Goal: Transaction & Acquisition: Purchase product/service

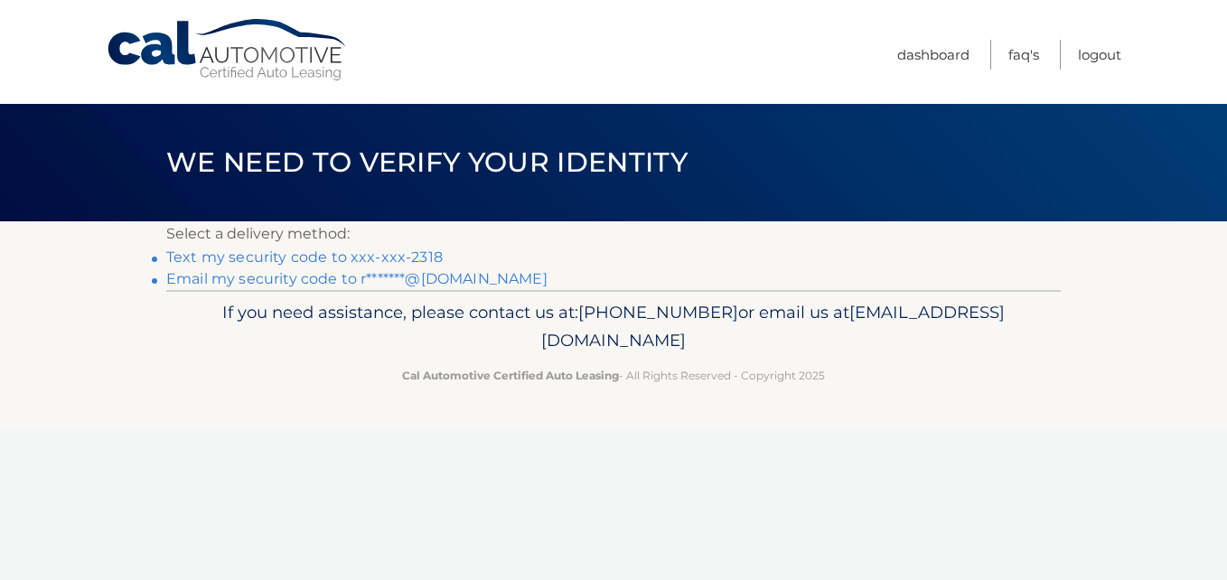
click at [309, 259] on link "Text my security code to xxx-xxx-2318" at bounding box center [304, 256] width 276 height 17
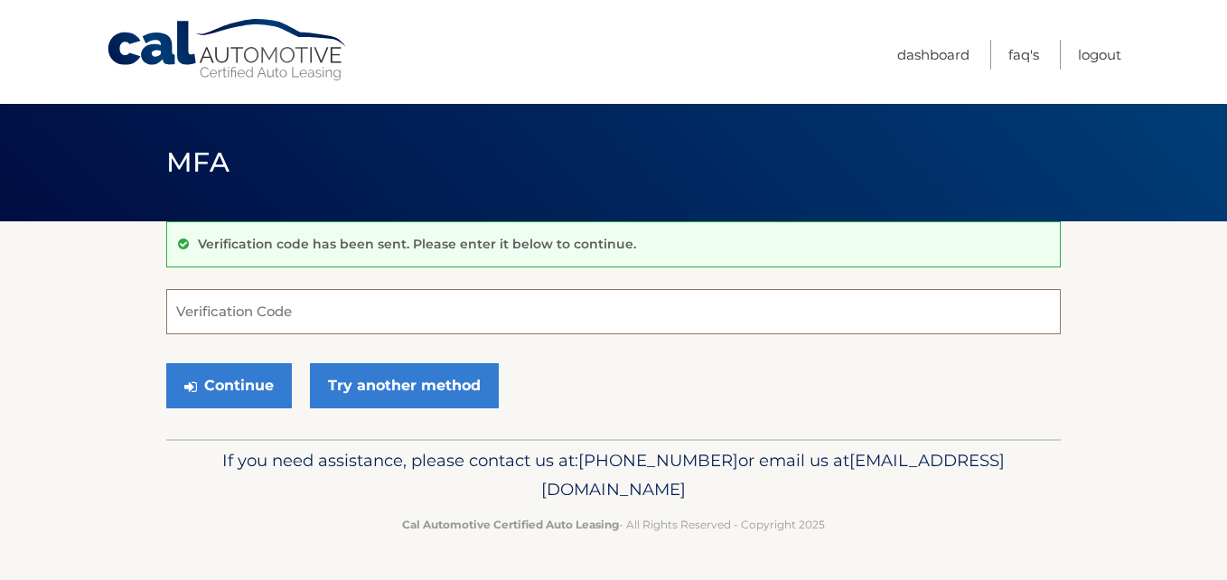
click at [378, 304] on input "Verification Code" at bounding box center [613, 311] width 894 height 45
type input "765175"
click at [166, 363] on button "Continue" at bounding box center [229, 385] width 126 height 45
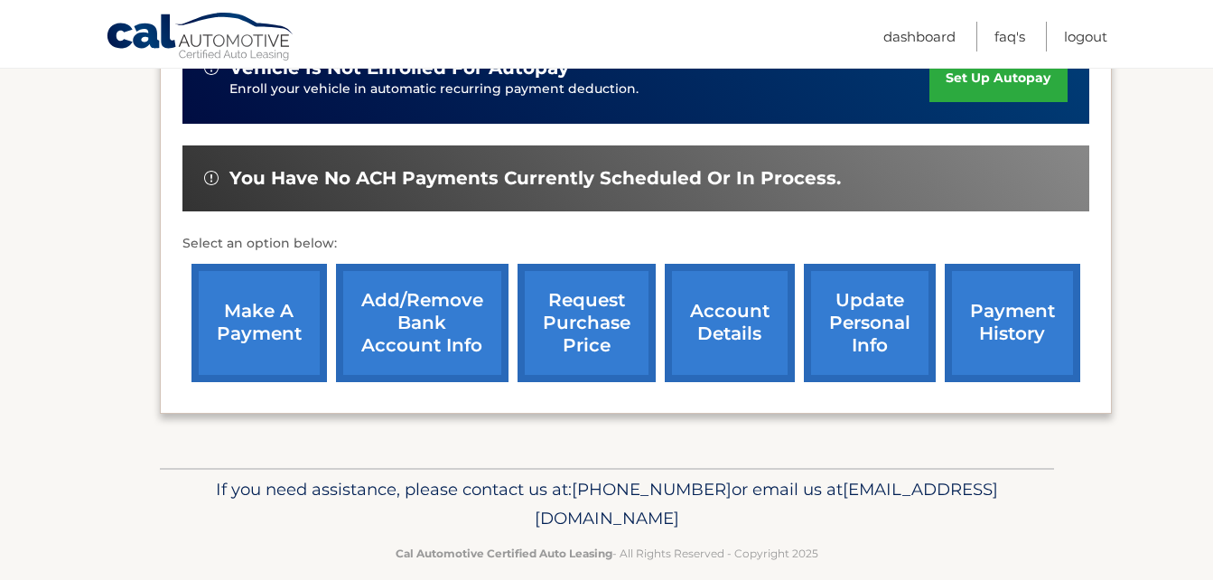
scroll to position [509, 0]
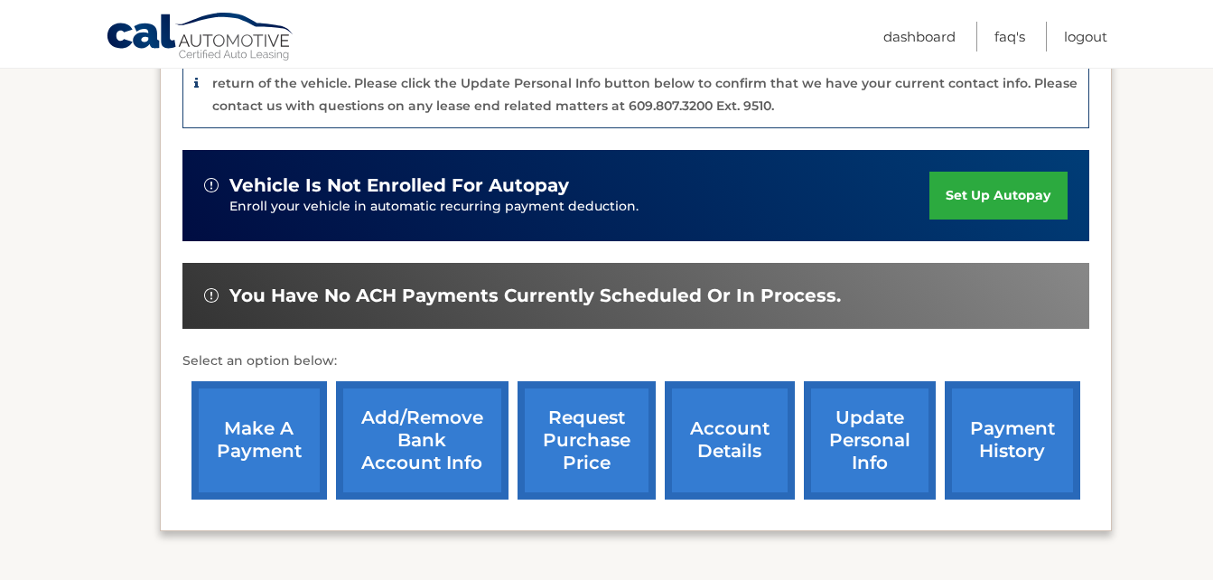
click at [962, 381] on link "payment history" at bounding box center [1012, 440] width 135 height 118
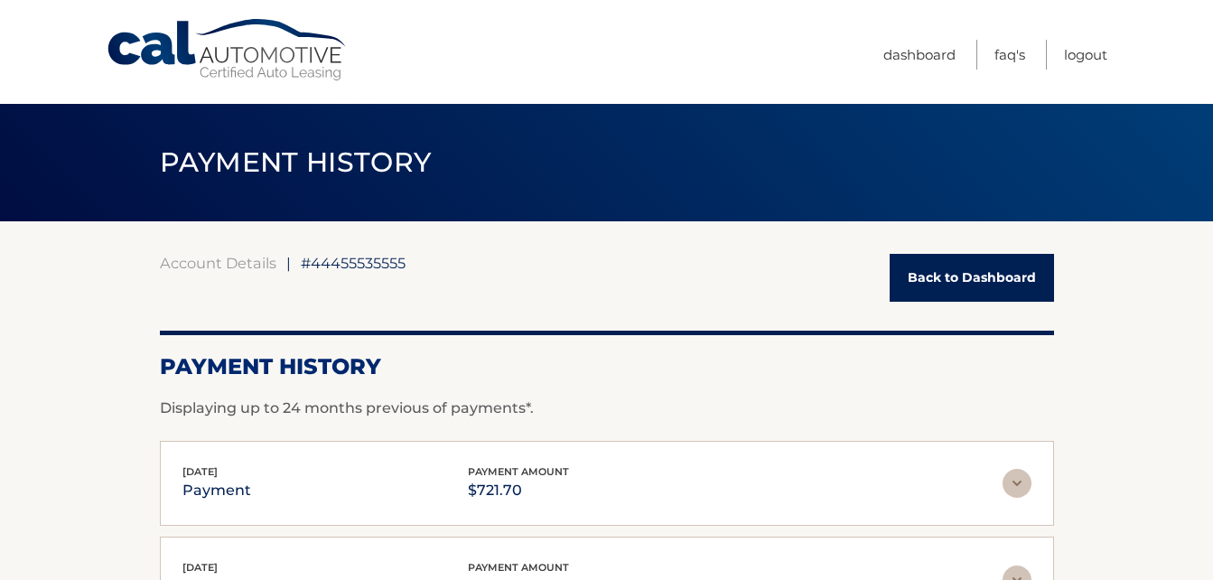
click at [976, 295] on link "Back to Dashboard" at bounding box center [972, 278] width 164 height 48
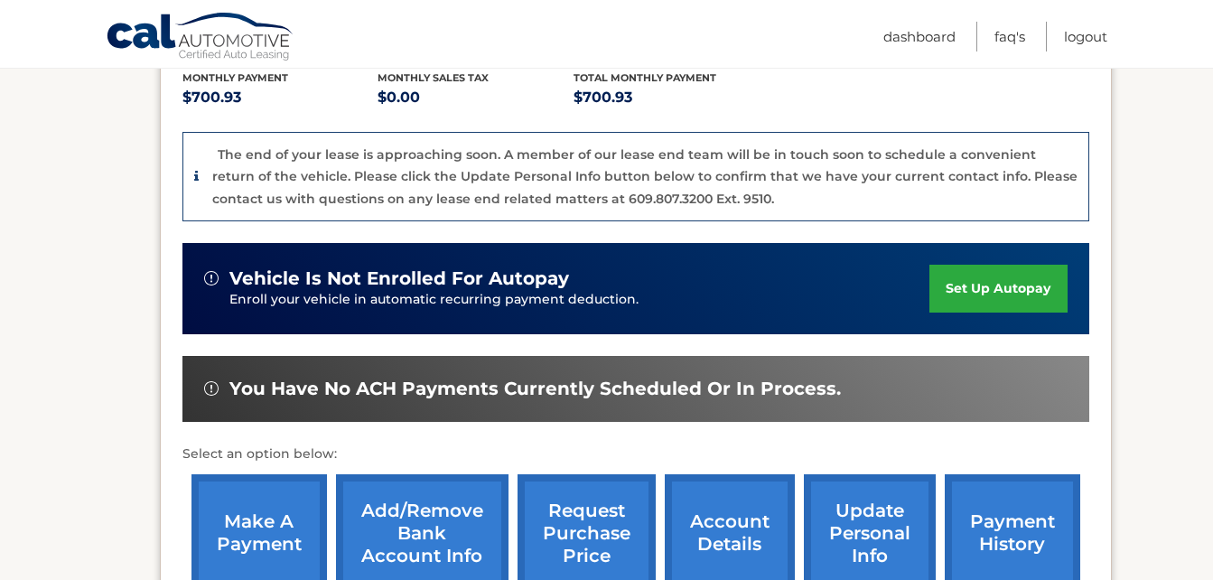
scroll to position [425, 0]
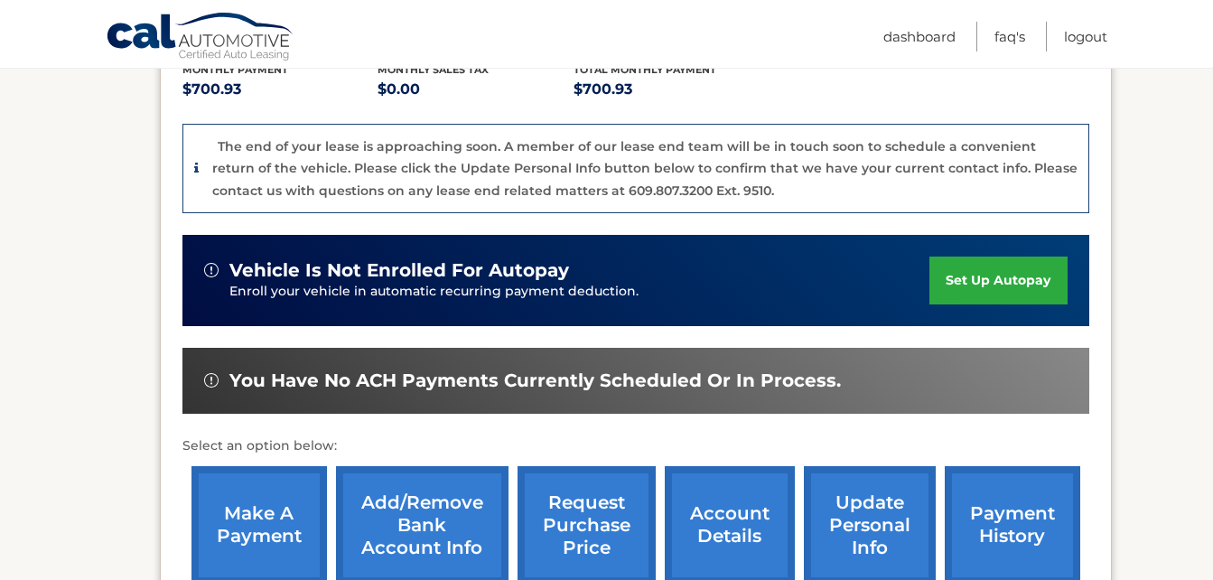
click at [223, 481] on link "make a payment" at bounding box center [258, 525] width 135 height 118
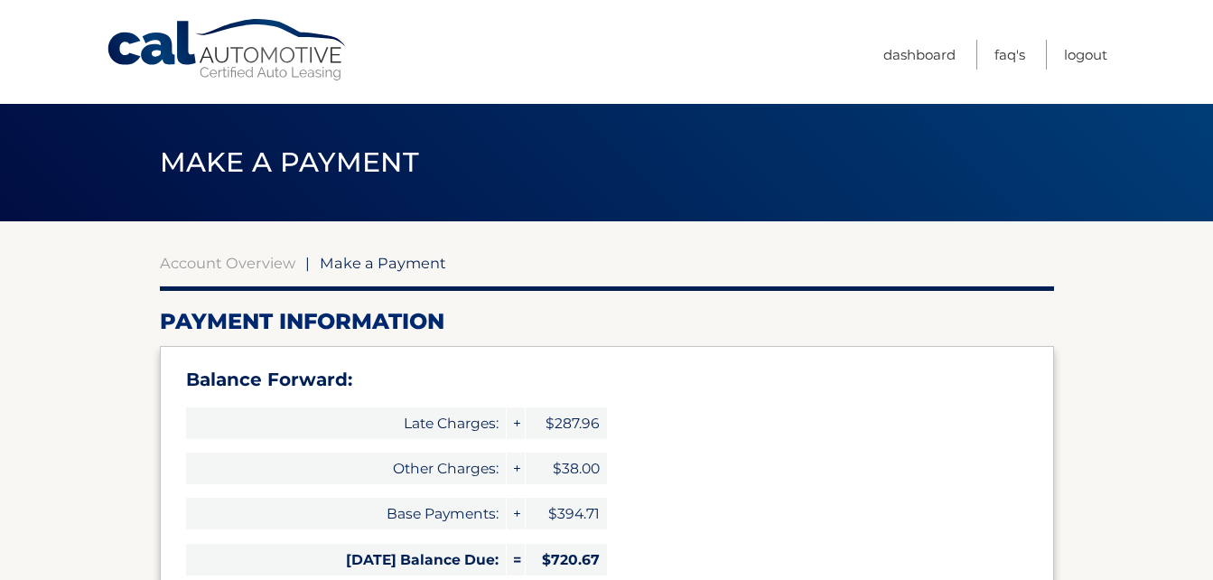
select select "ZmI4Y2M2YjQtMWU4Zi00ZjQwLTgzMTctNDhhYjZiMGZkNzZm"
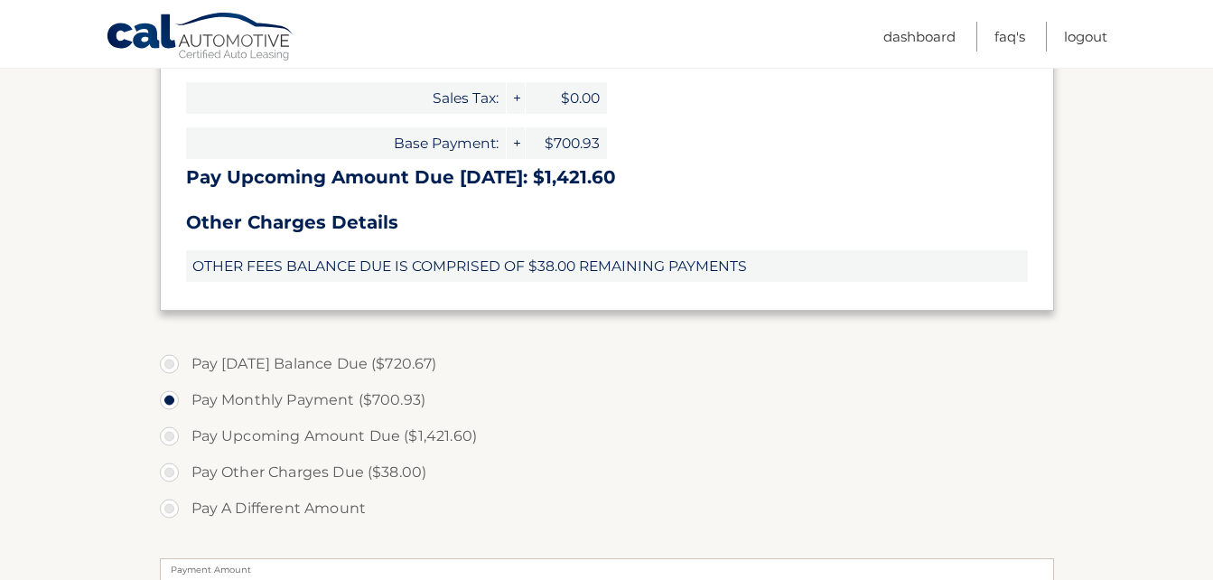
scroll to position [570, 0]
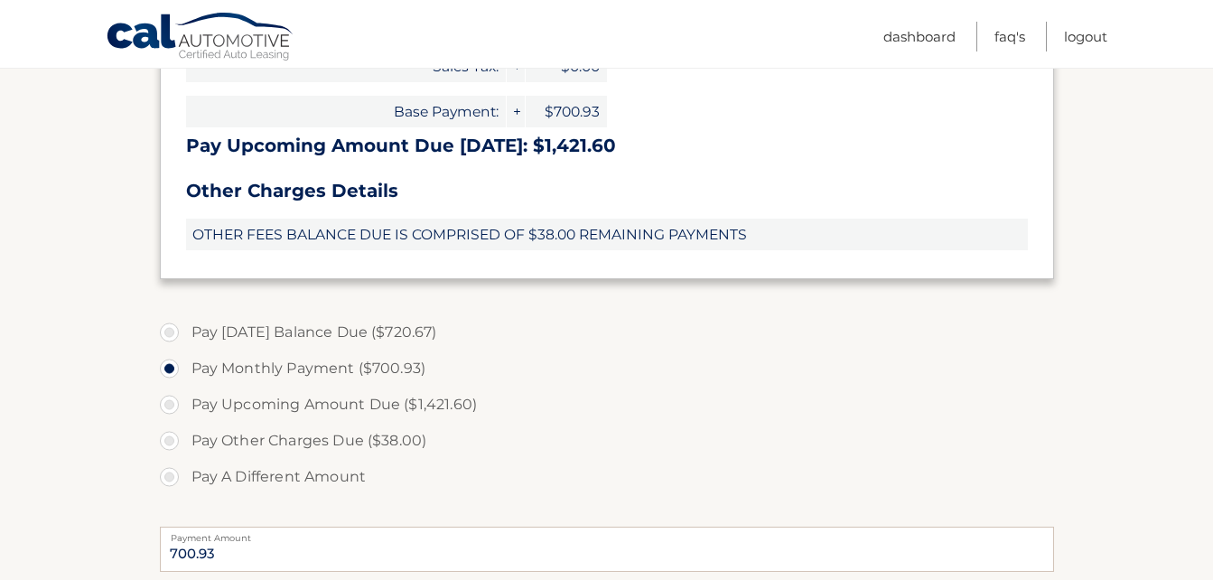
click at [249, 431] on label "Pay Other Charges Due ($38.00)" at bounding box center [607, 441] width 894 height 36
click at [185, 431] on input "Pay Other Charges Due ($38.00)" at bounding box center [176, 437] width 18 height 29
radio input "true"
type input "38.00"
click at [247, 367] on label "Pay Monthly Payment ($700.93)" at bounding box center [607, 368] width 894 height 36
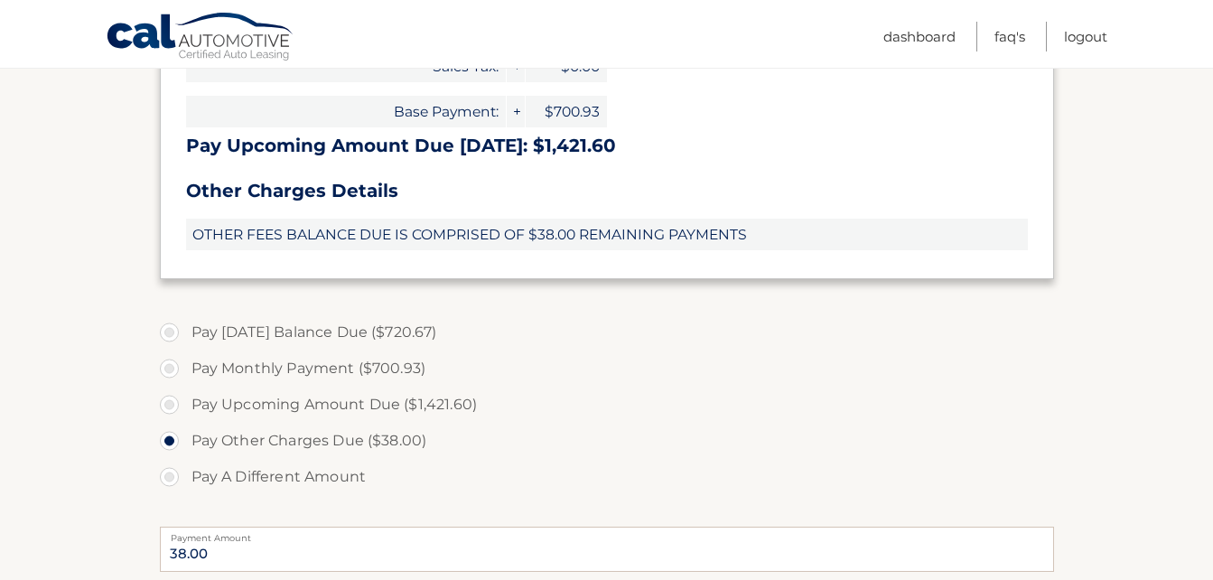
click at [185, 367] on input "Pay Monthly Payment ($700.93)" at bounding box center [176, 364] width 18 height 29
radio input "true"
type input "700.93"
click at [249, 441] on label "Pay Other Charges Due ($38.00)" at bounding box center [607, 441] width 894 height 36
click at [185, 441] on input "Pay Other Charges Due ($38.00)" at bounding box center [176, 437] width 18 height 29
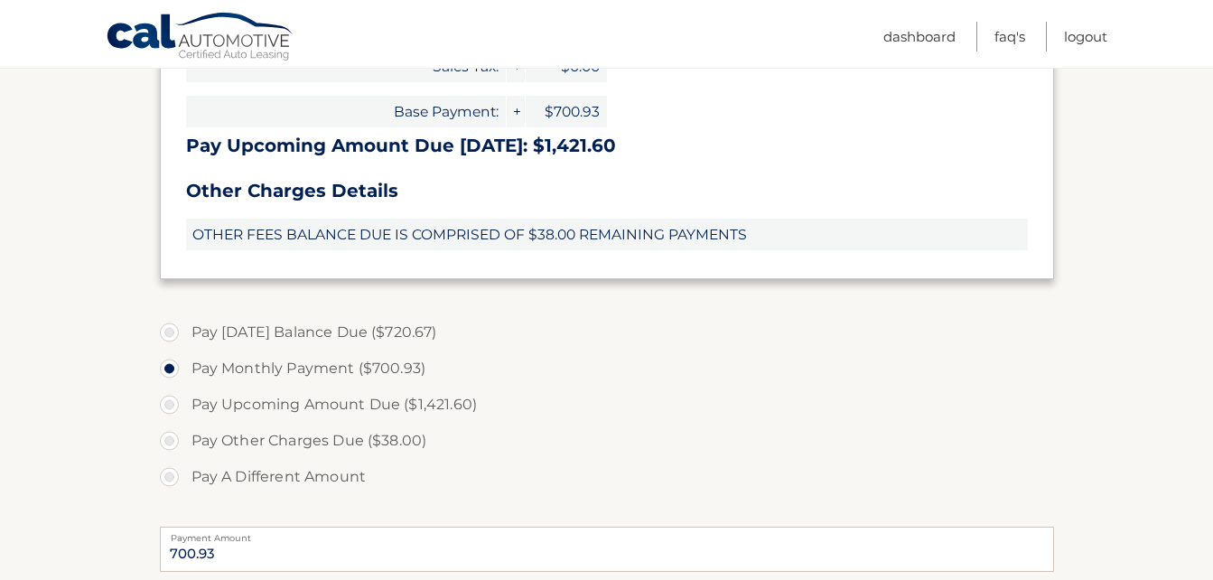
radio input "true"
type input "38.00"
click at [244, 370] on label "Pay Monthly Payment ($700.93)" at bounding box center [607, 368] width 894 height 36
click at [185, 370] on input "Pay Monthly Payment ($700.93)" at bounding box center [176, 364] width 18 height 29
radio input "true"
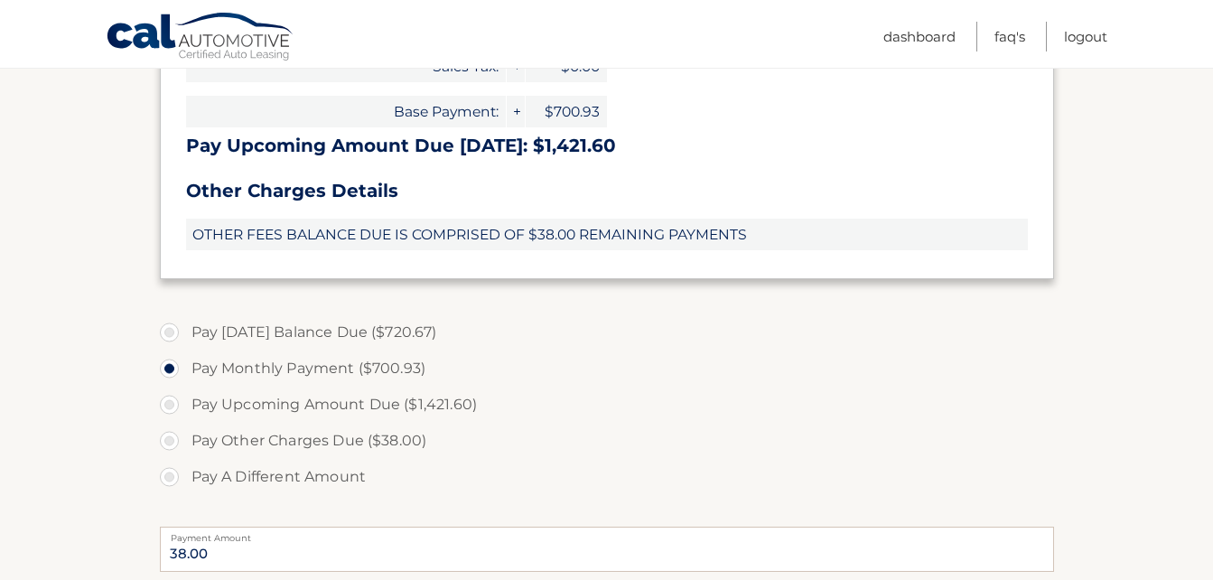
type input "700.93"
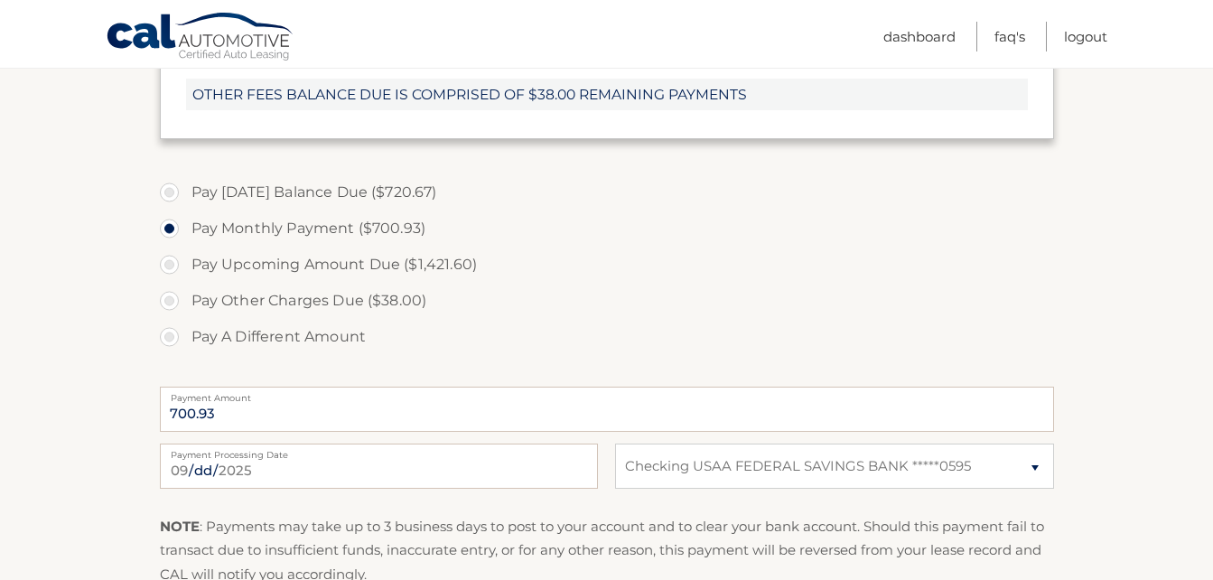
scroll to position [630, 0]
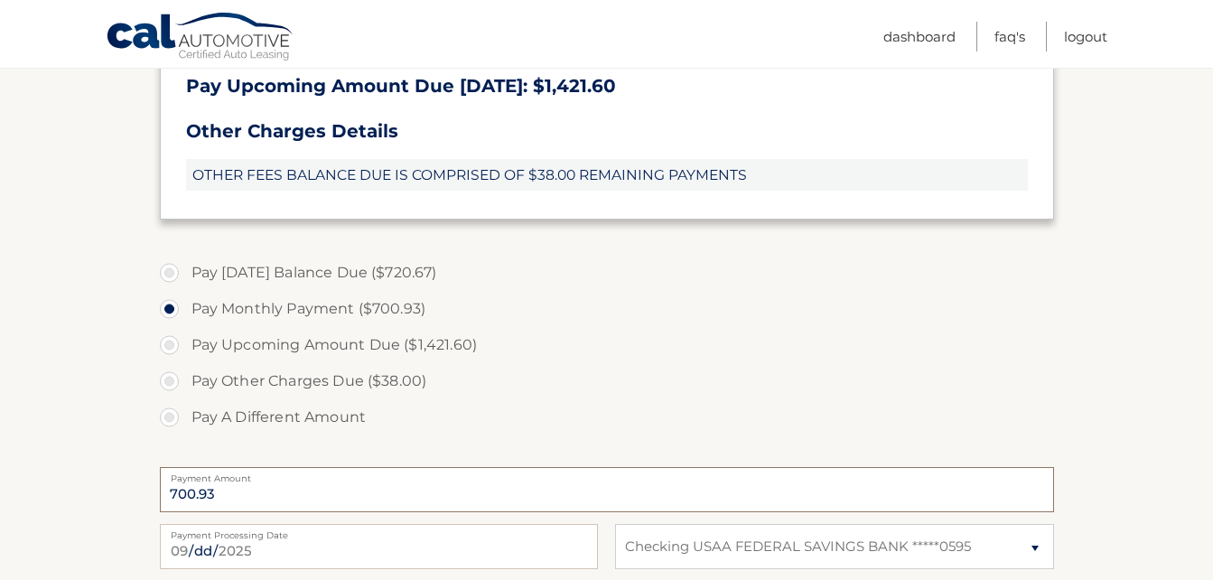
click at [290, 499] on input "700.93" at bounding box center [607, 489] width 894 height 45
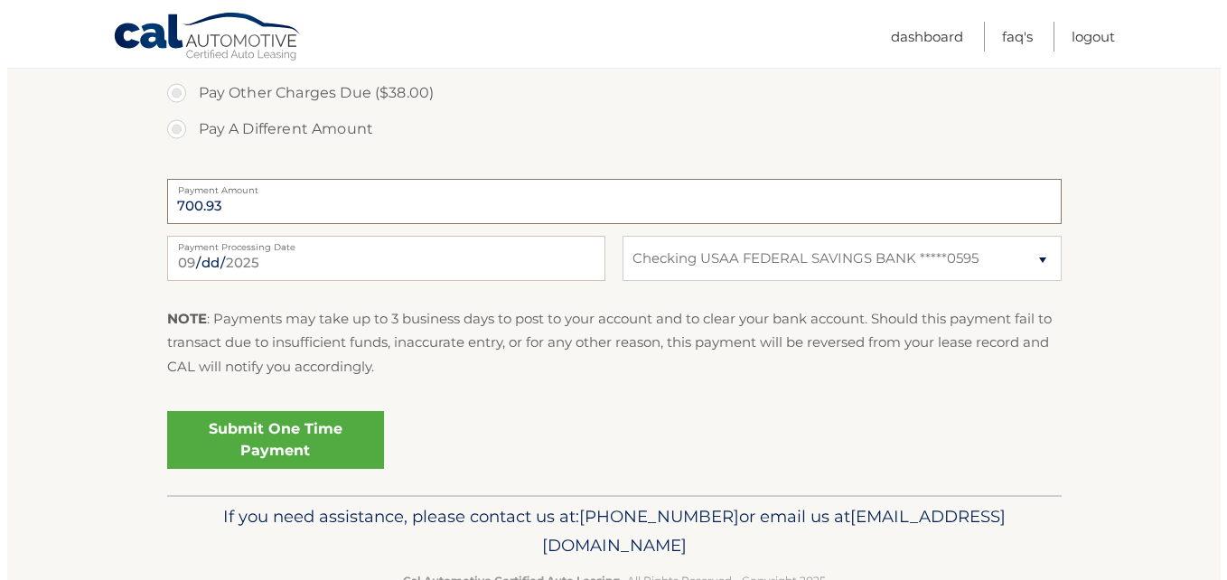
scroll to position [944, 0]
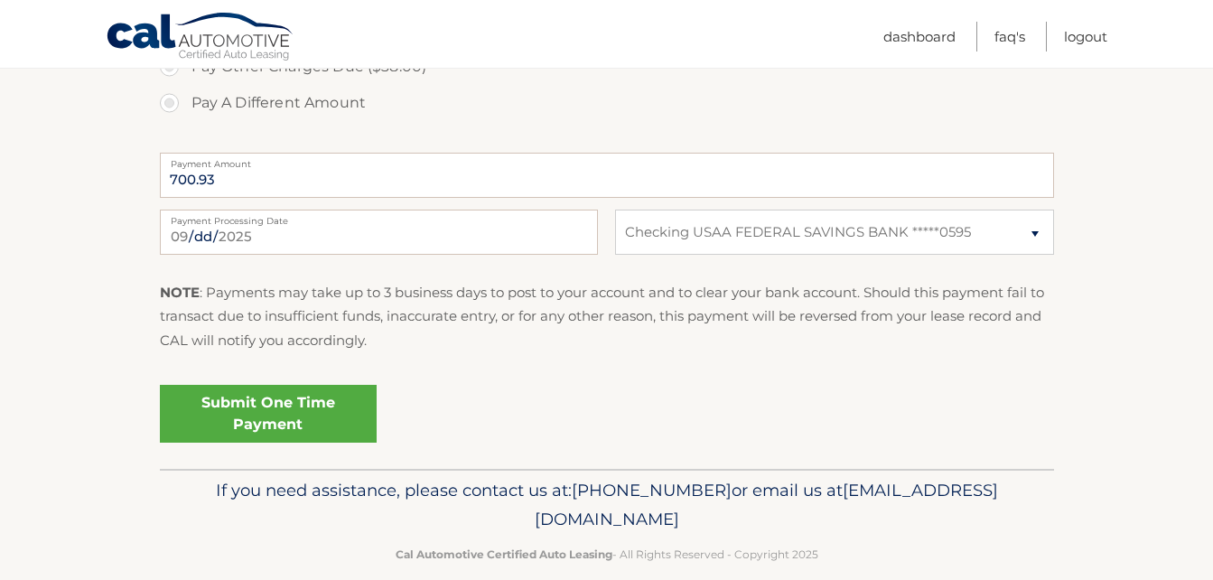
click at [229, 402] on link "Submit One Time Payment" at bounding box center [268, 414] width 217 height 58
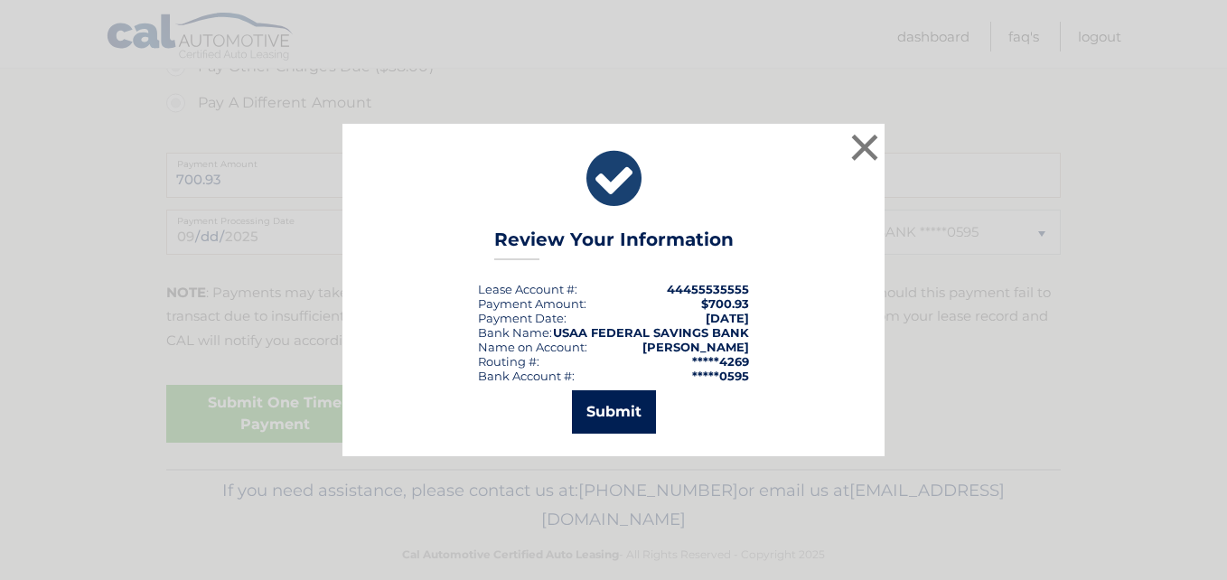
click at [613, 413] on button "Submit" at bounding box center [614, 411] width 84 height 43
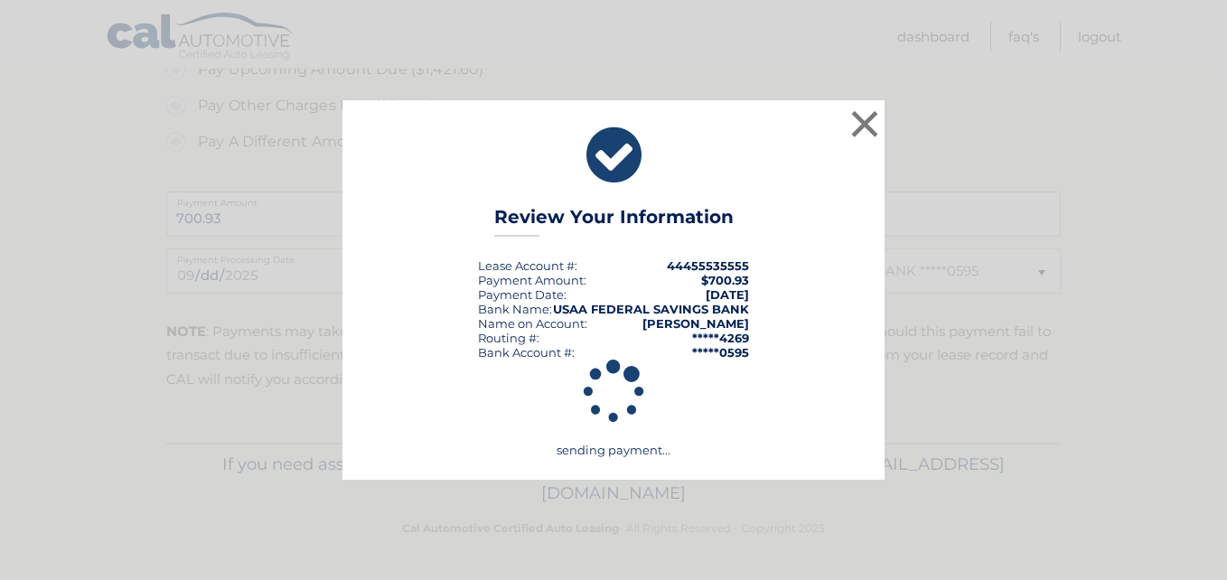
scroll to position [905, 0]
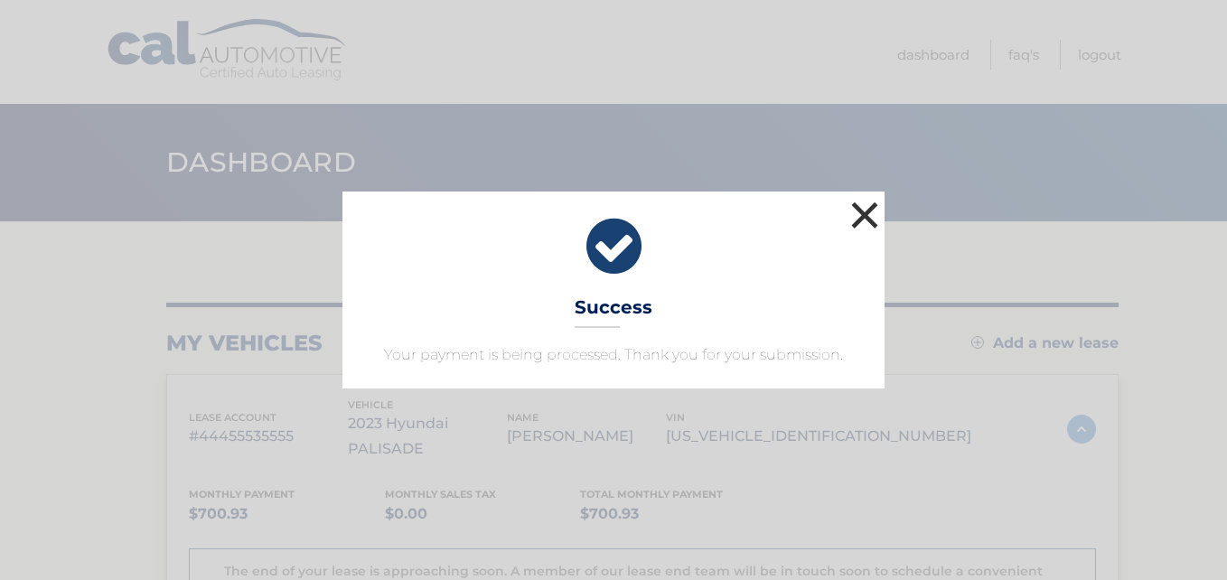
click at [864, 215] on button "×" at bounding box center [864, 215] width 36 height 36
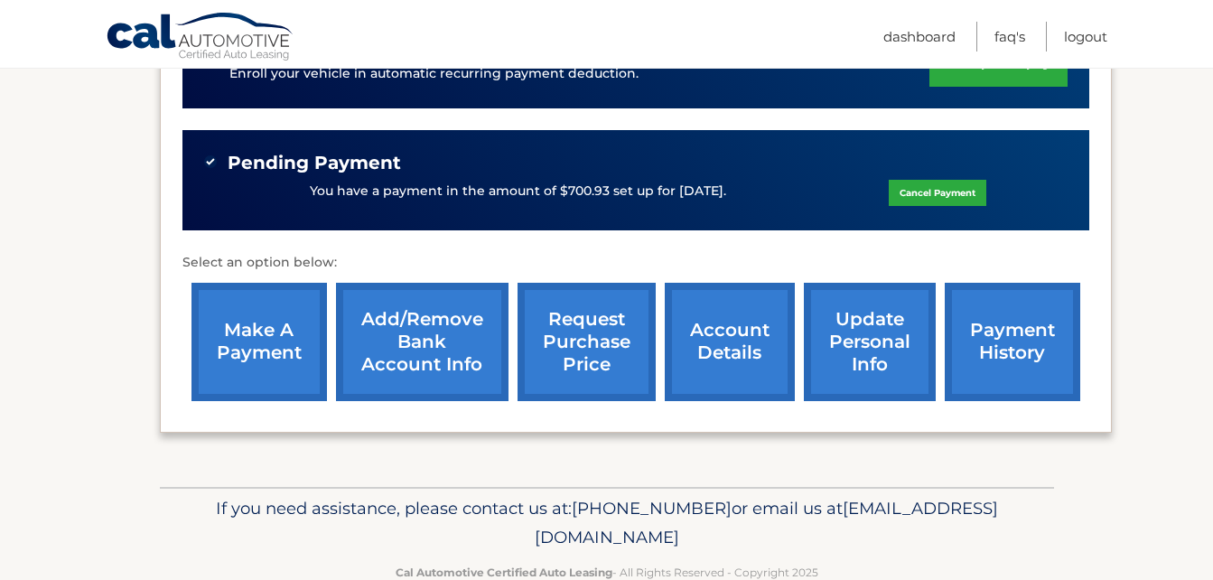
scroll to position [661, 0]
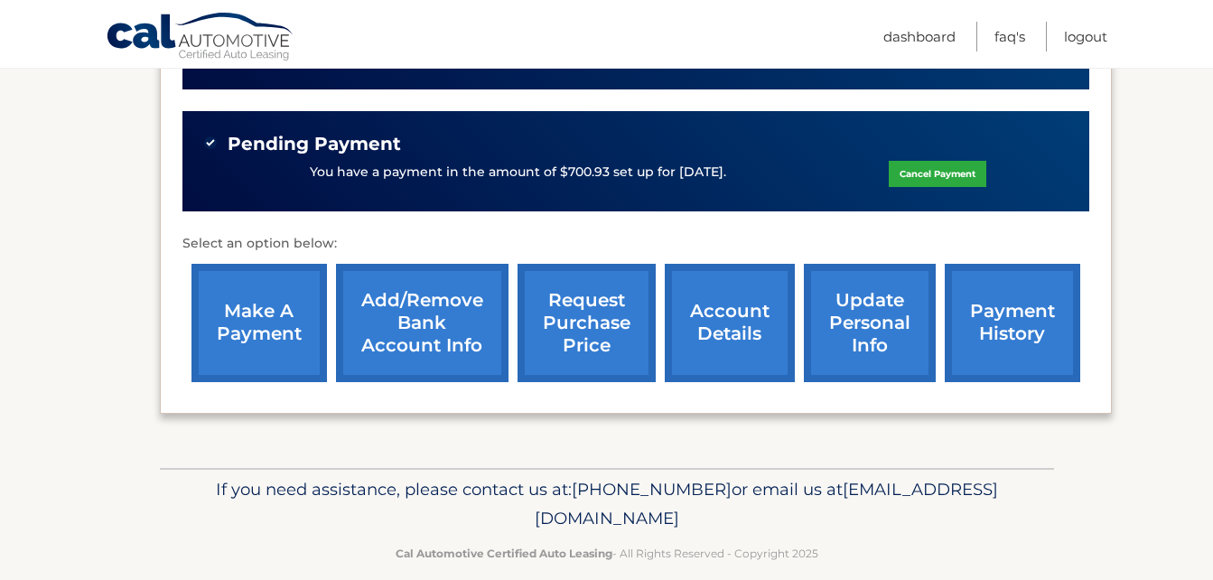
click at [708, 322] on link "account details" at bounding box center [730, 323] width 130 height 118
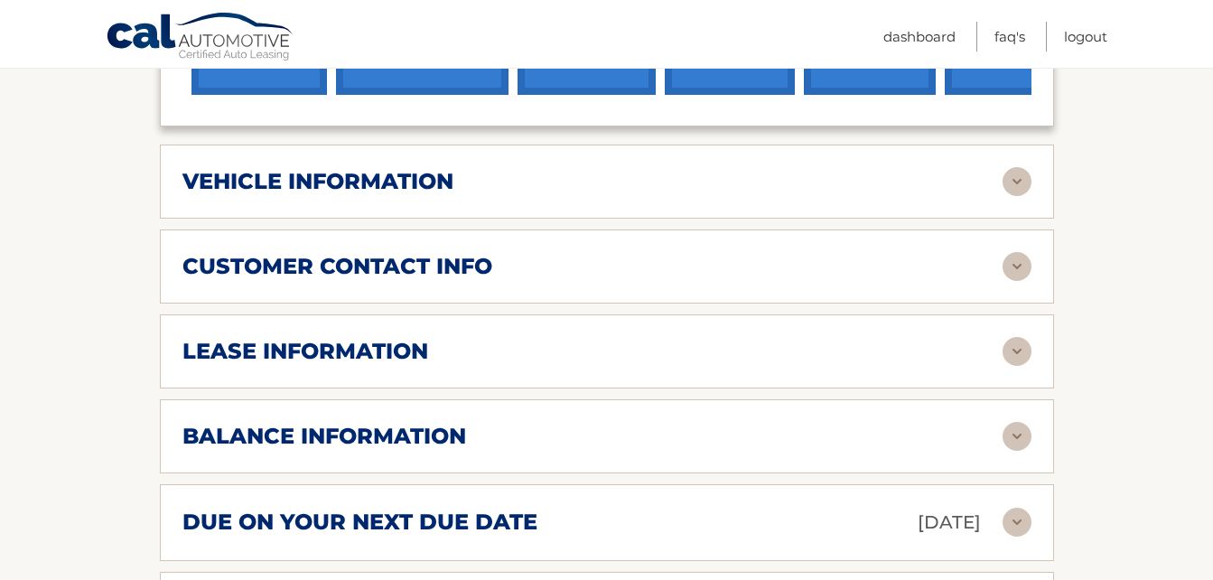
scroll to position [884, 0]
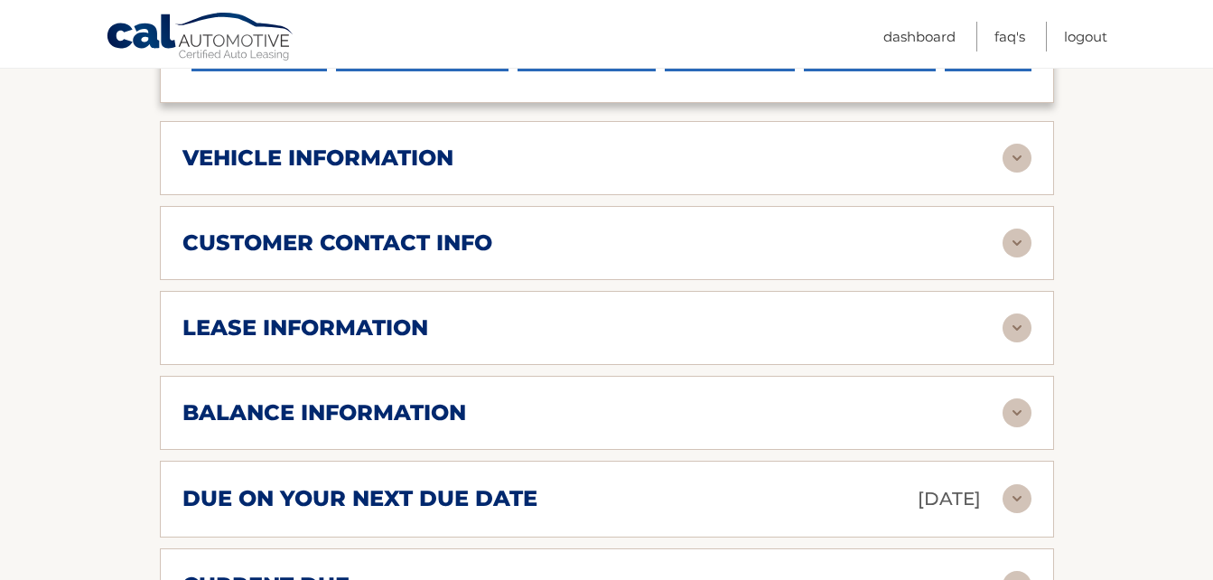
click at [1013, 313] on img at bounding box center [1017, 327] width 29 height 29
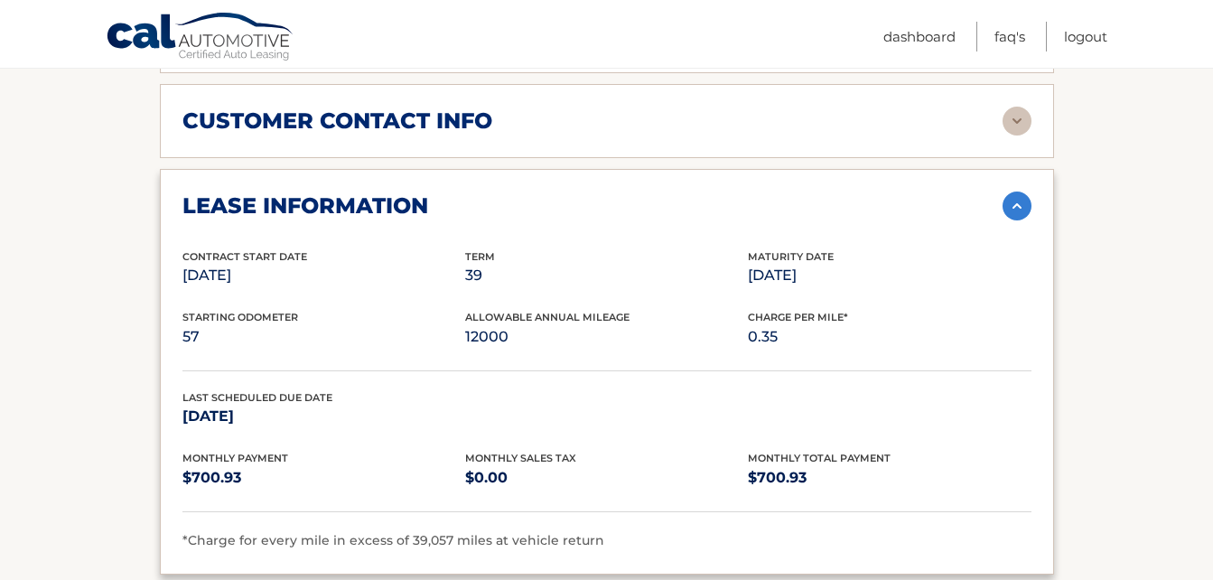
scroll to position [1011, 0]
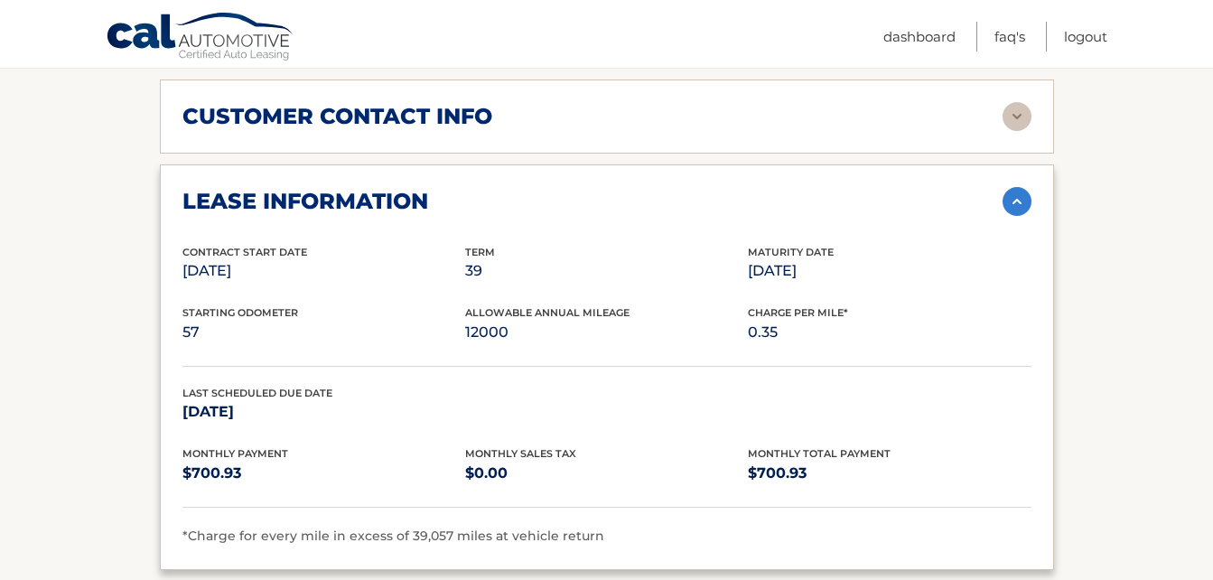
click at [1005, 187] on img at bounding box center [1017, 201] width 29 height 29
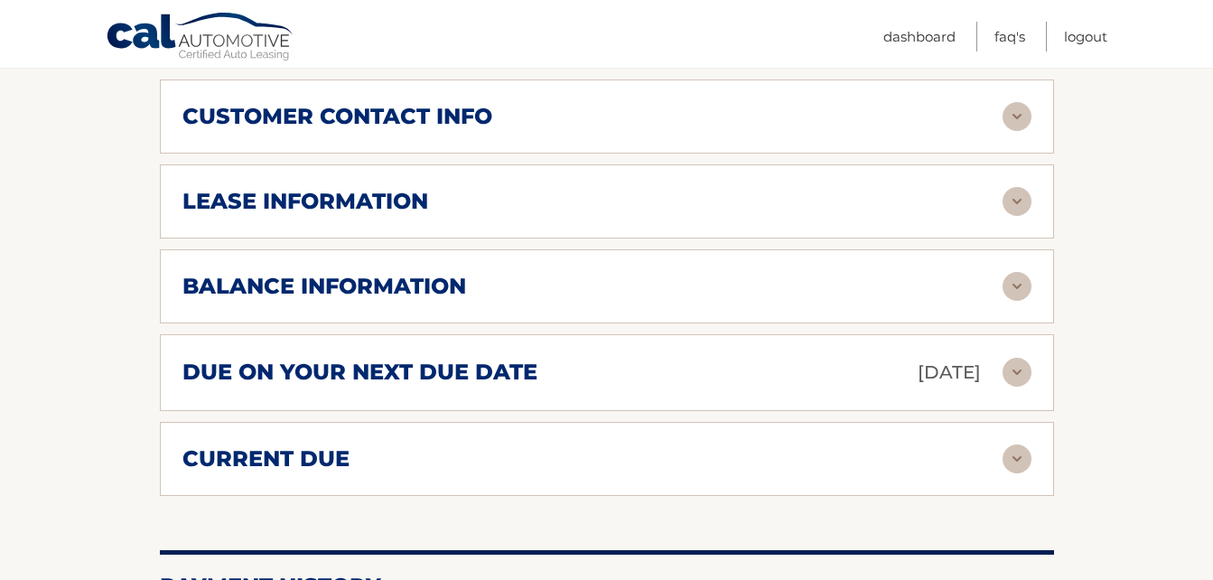
click at [1015, 272] on img at bounding box center [1017, 286] width 29 height 29
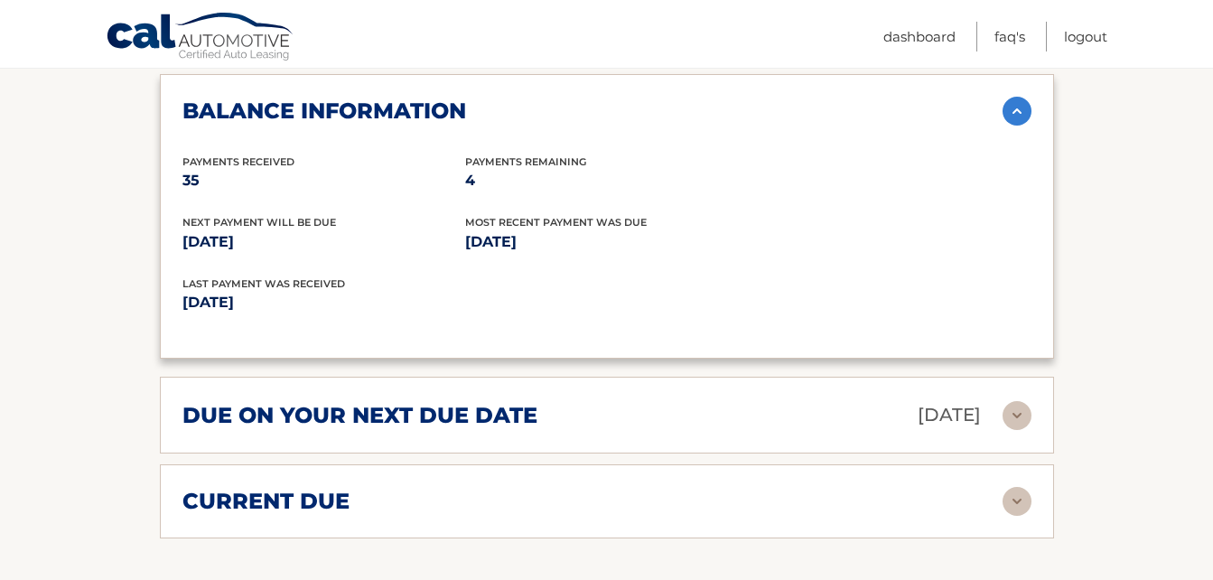
scroll to position [1212, 0]
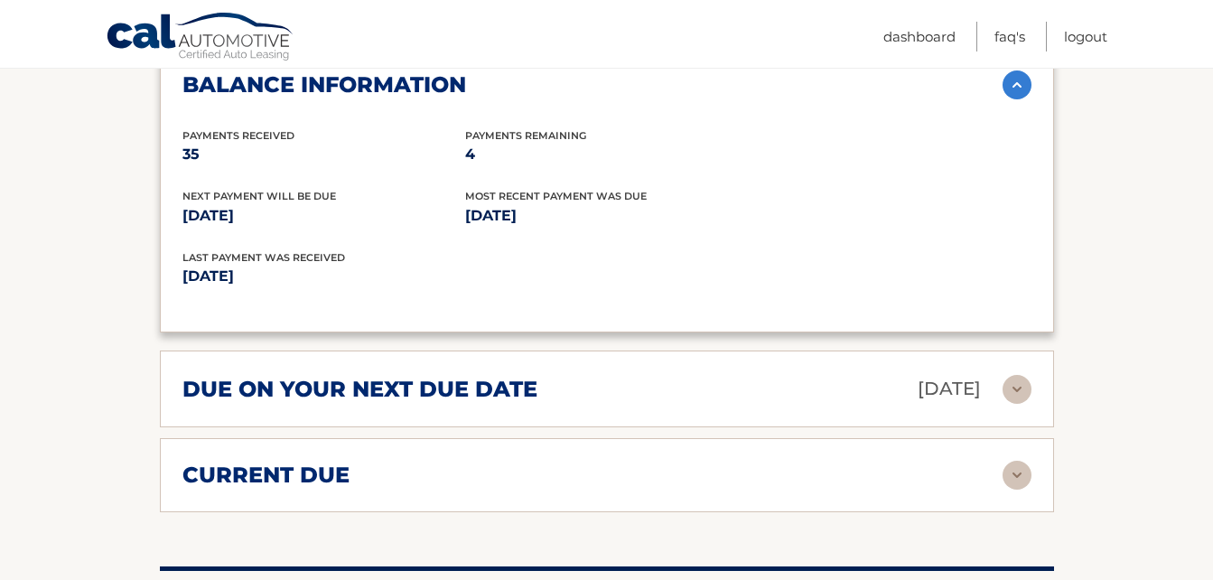
click at [1019, 375] on img at bounding box center [1017, 389] width 29 height 29
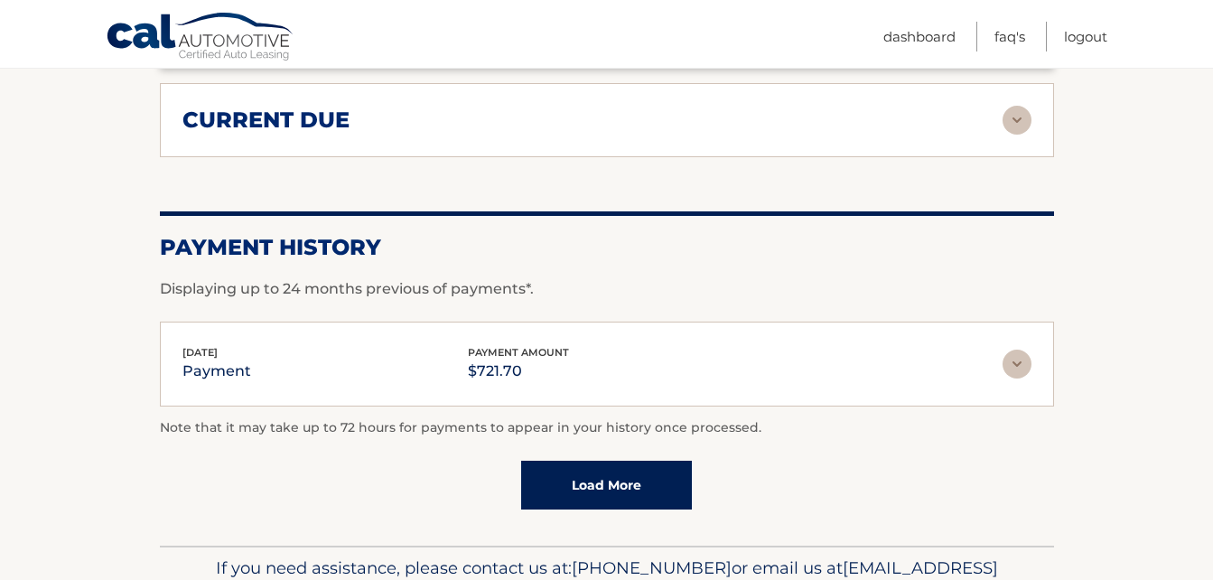
scroll to position [1835, 0]
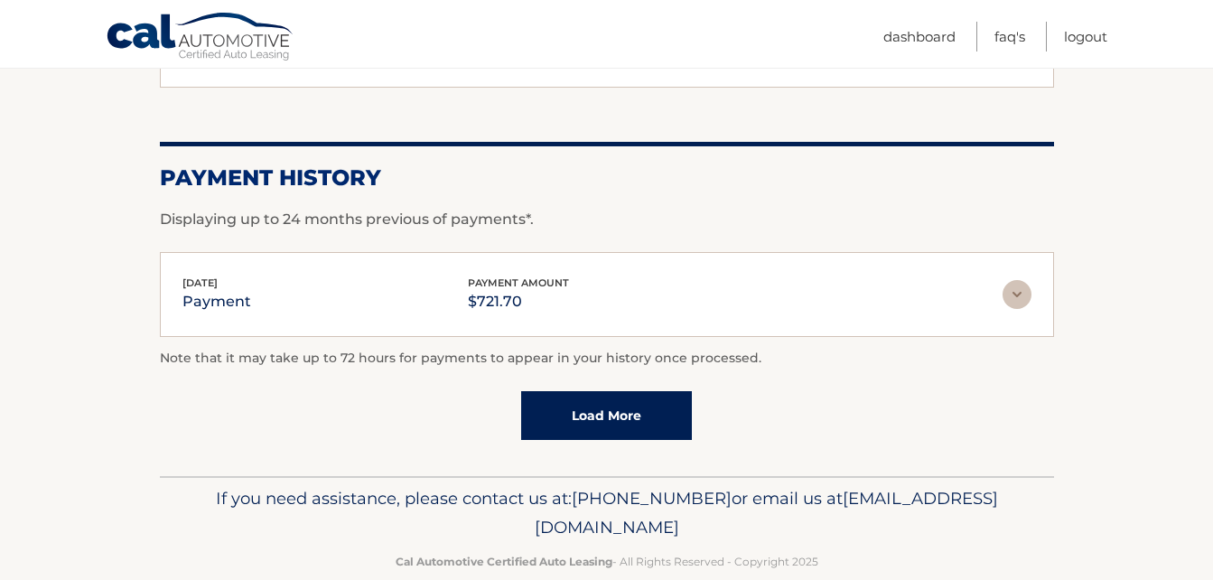
click at [599, 391] on link "Load More" at bounding box center [606, 415] width 171 height 49
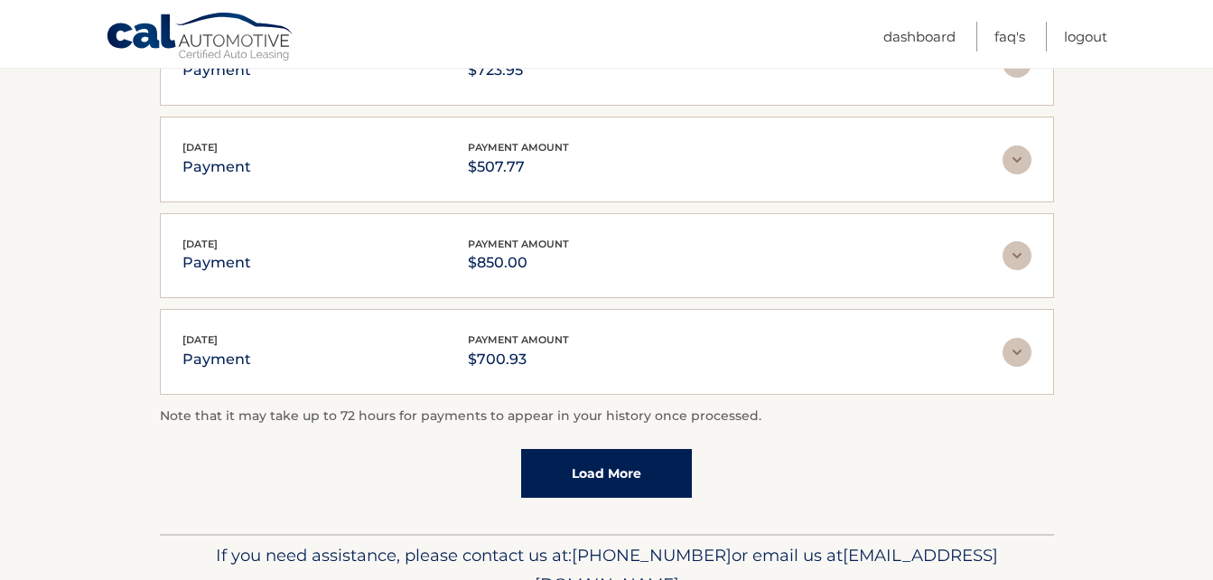
scroll to position [2307, 0]
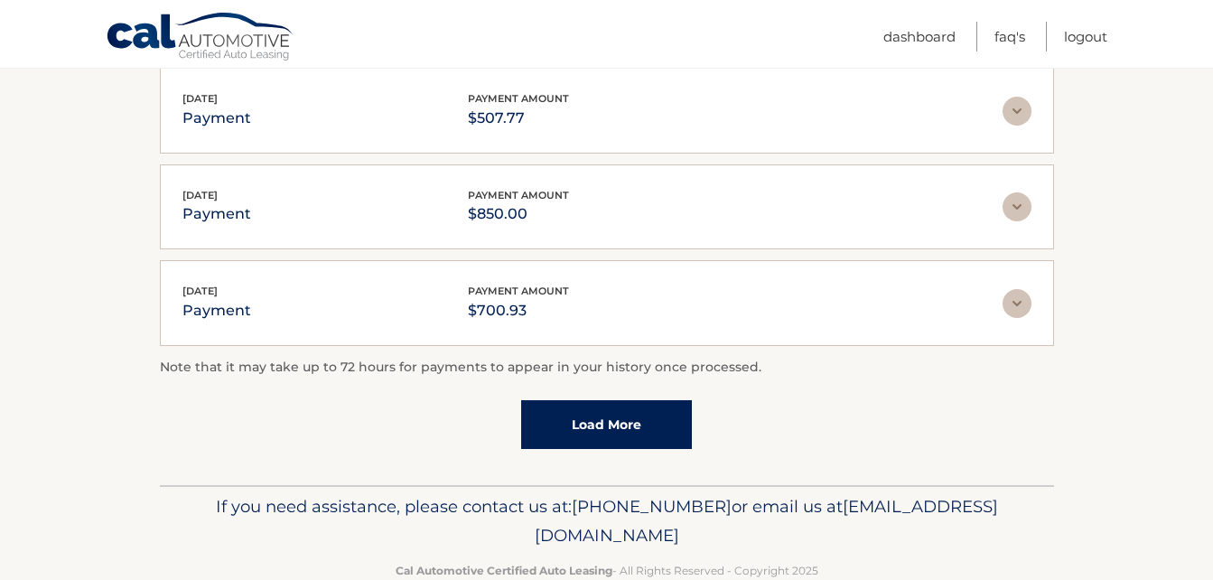
click at [630, 400] on link "Load More" at bounding box center [606, 424] width 171 height 49
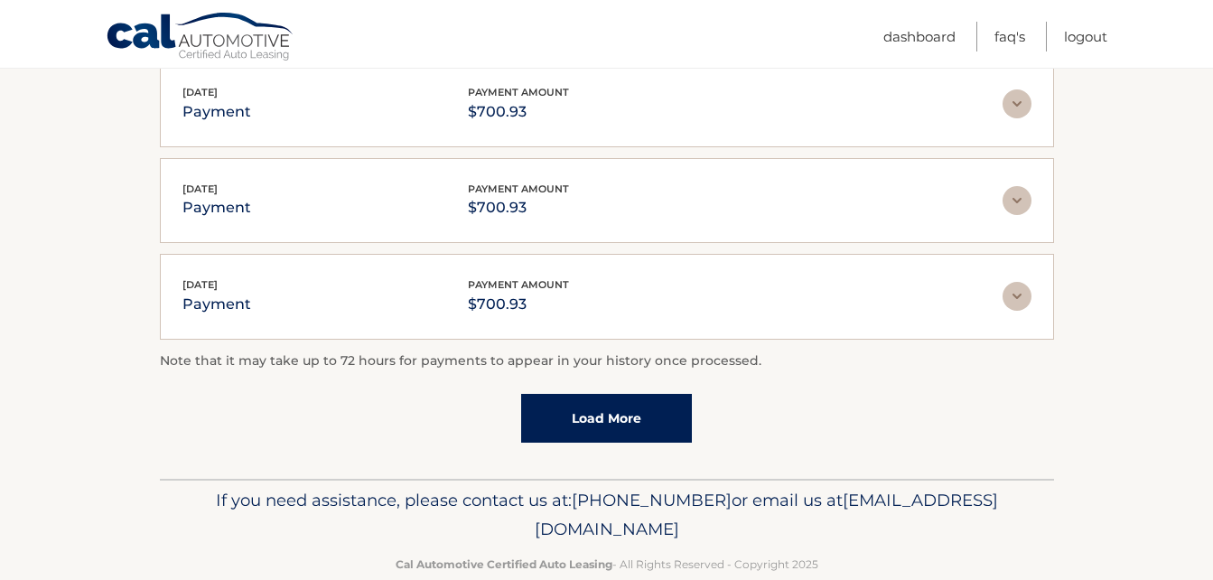
scroll to position [2805, 0]
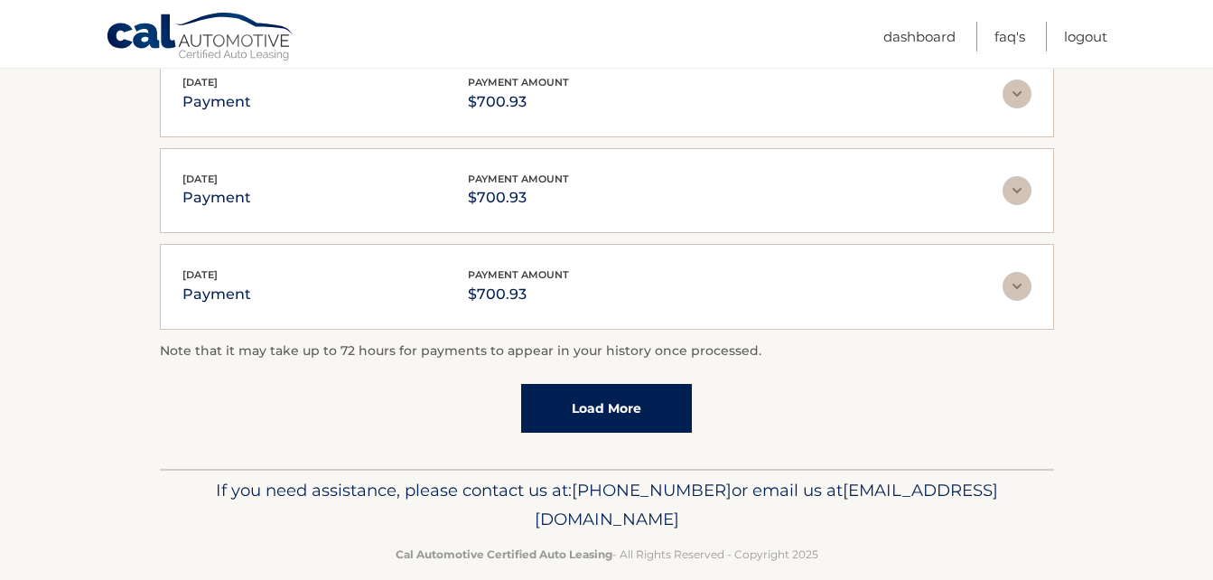
click at [572, 352] on div "Note that it may take up to 72 hours for payments to appear in your history onc…" at bounding box center [607, 387] width 894 height 92
click at [593, 398] on link "Load More" at bounding box center [606, 408] width 171 height 49
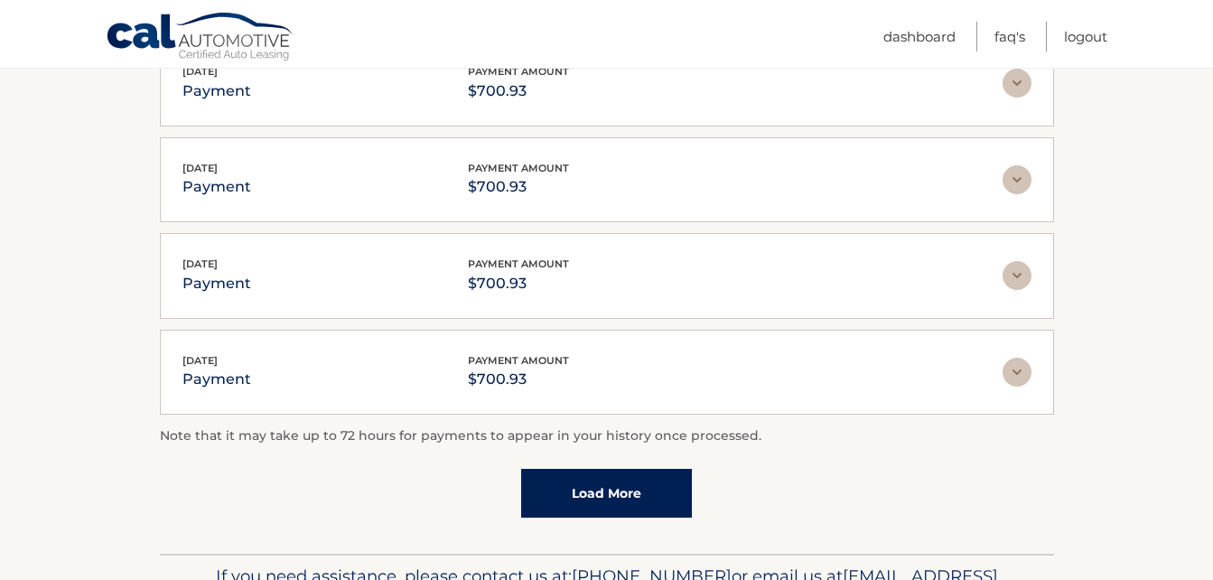
scroll to position [3207, 0]
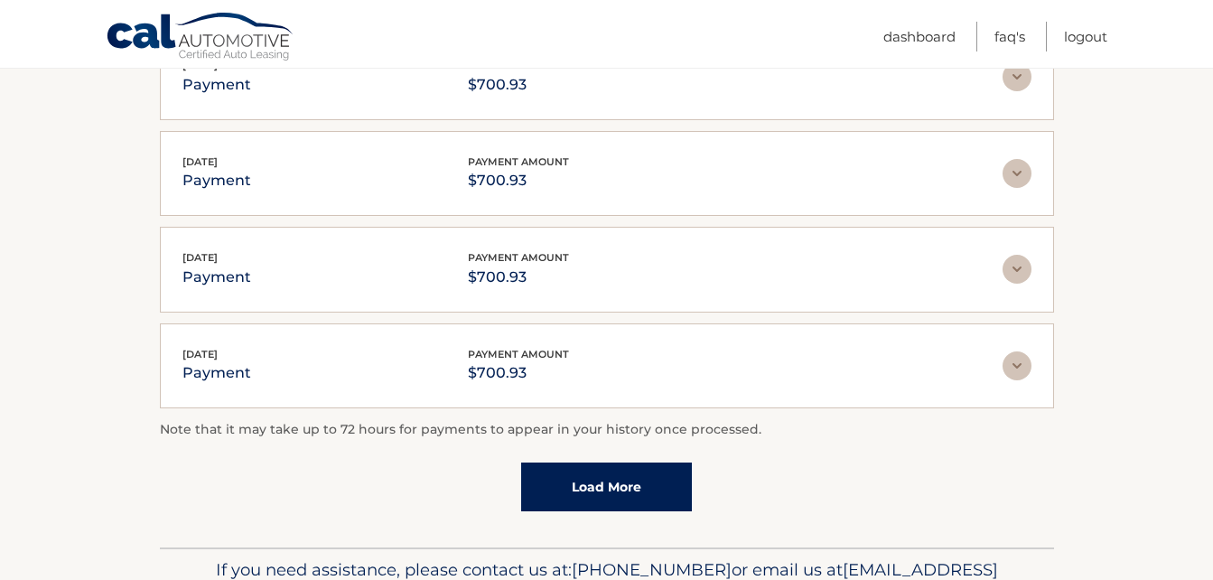
click at [586, 462] on link "Load More" at bounding box center [606, 486] width 171 height 49
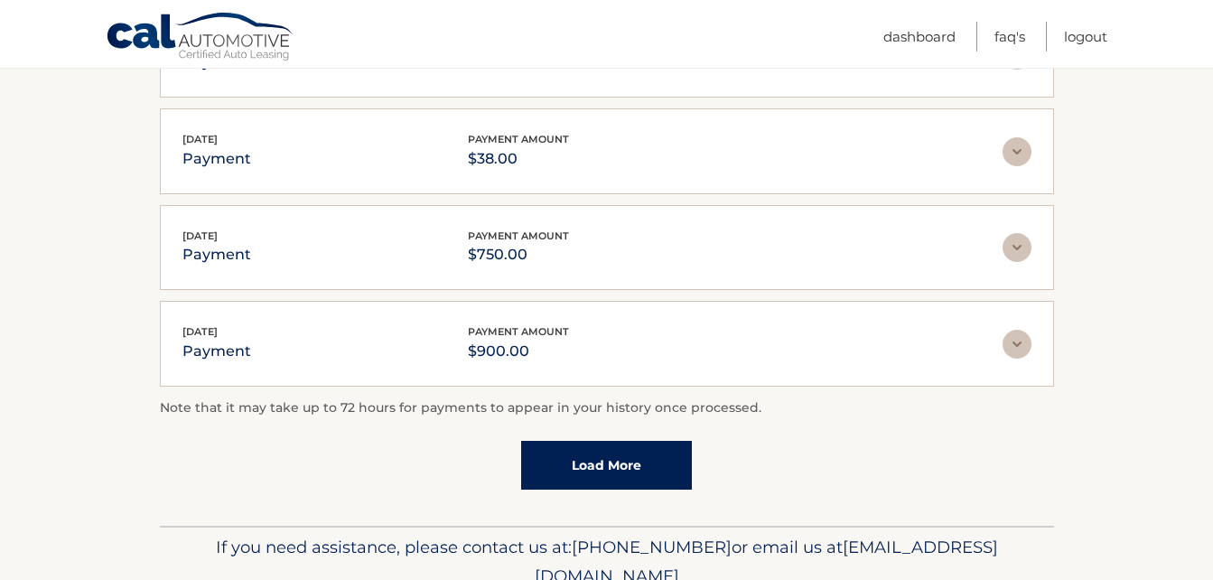
scroll to position [3717, 0]
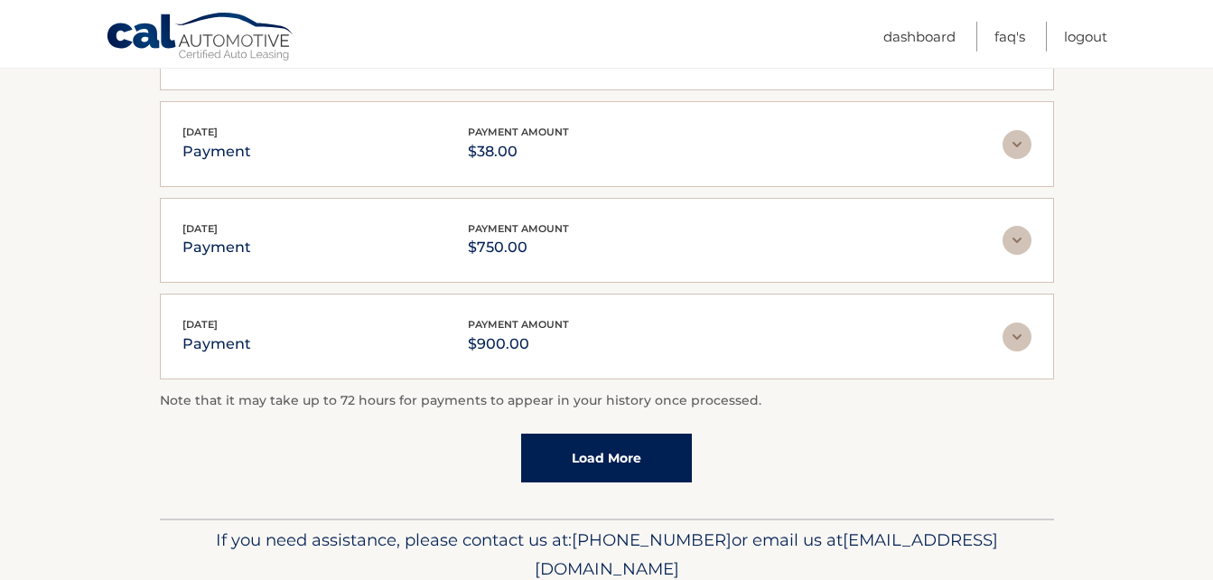
click at [593, 443] on link "Load More" at bounding box center [606, 458] width 171 height 49
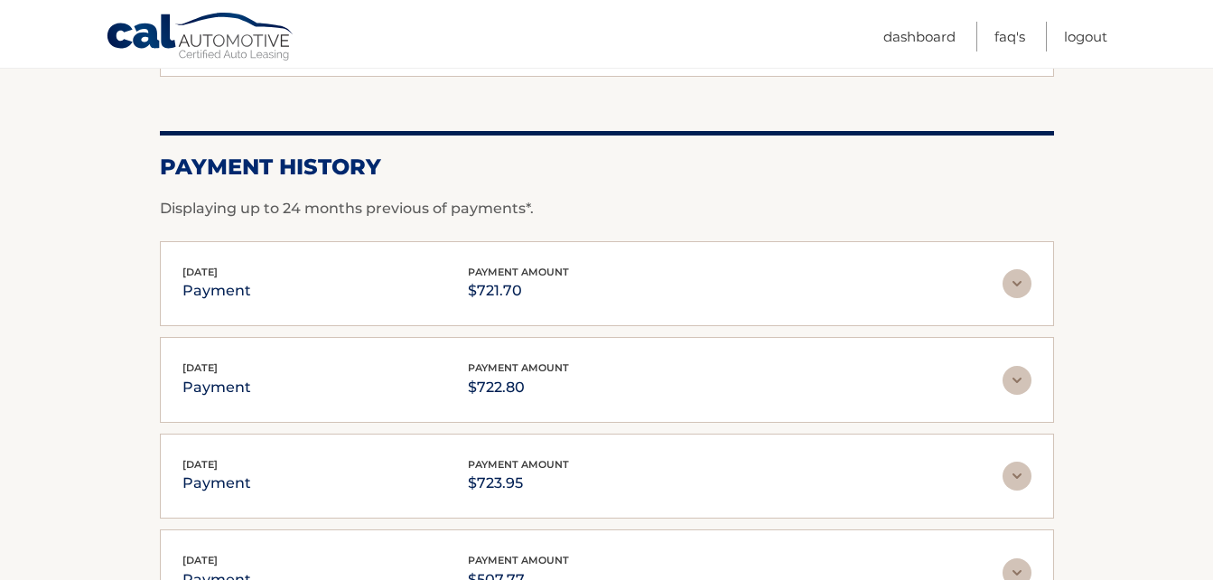
scroll to position [1830, 0]
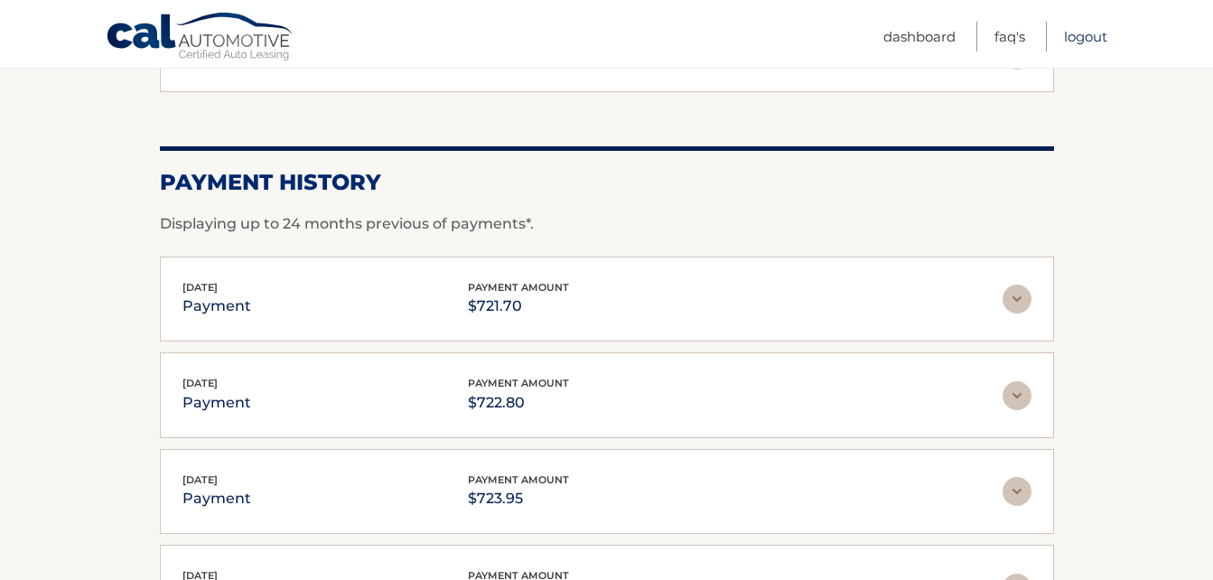
click at [1078, 40] on link "Logout" at bounding box center [1085, 37] width 43 height 30
